Goal: Task Accomplishment & Management: Use online tool/utility

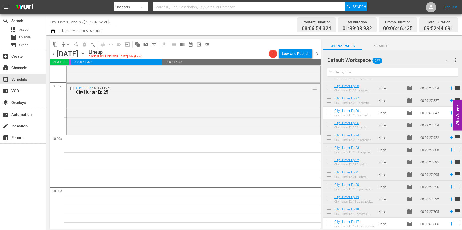
scroll to position [985, 0]
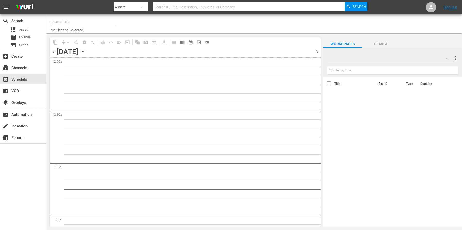
type input "City Hunter (Previously YU YU) (1555)"
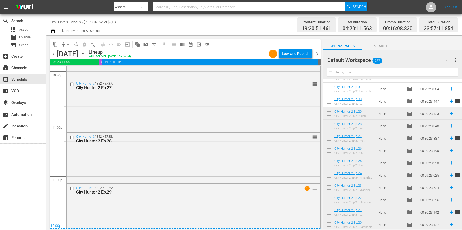
scroll to position [2364, 0]
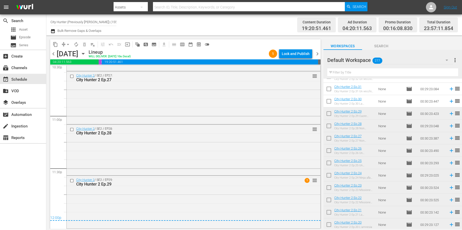
click at [317, 55] on span "chevron_right" at bounding box center [317, 54] width 6 height 6
